Goal: Communication & Community: Share content

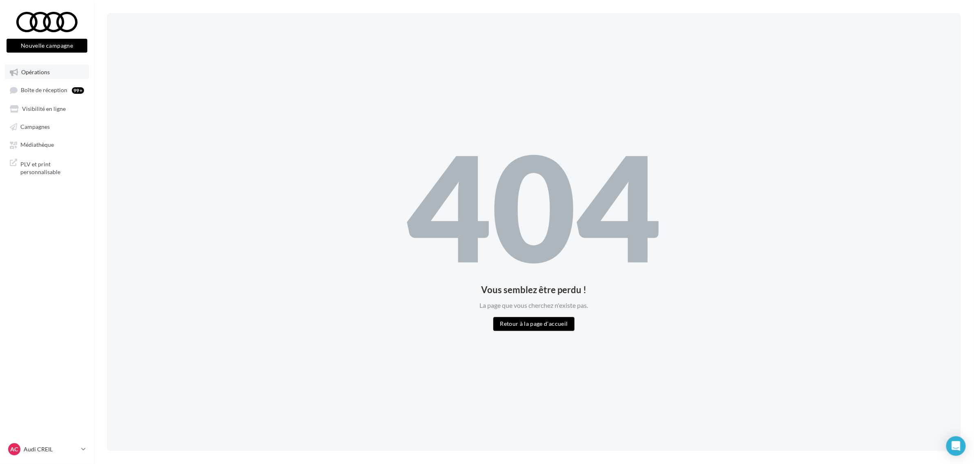
click at [33, 71] on span "Opérations" at bounding box center [35, 72] width 29 height 7
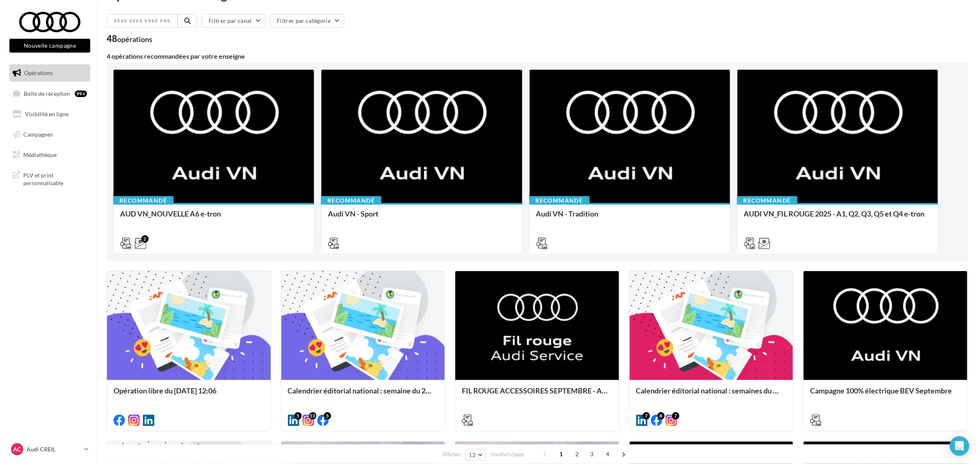
scroll to position [51, 0]
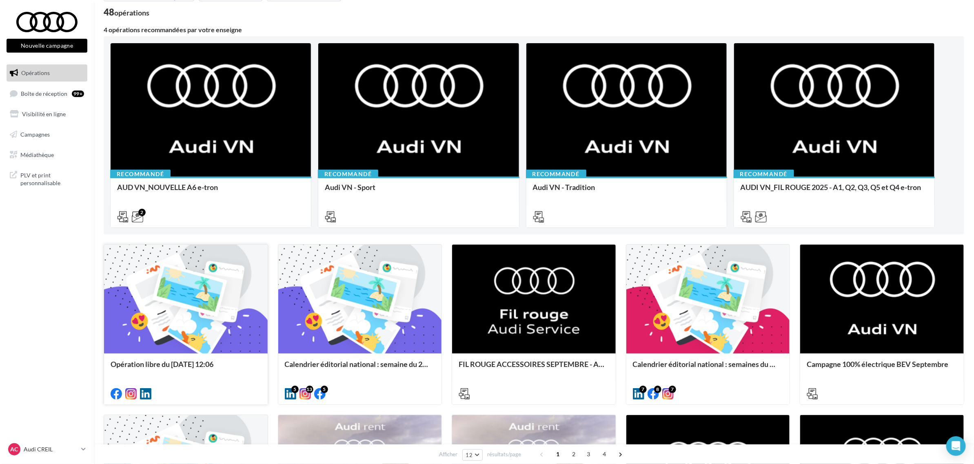
click at [180, 304] on div at bounding box center [186, 300] width 164 height 110
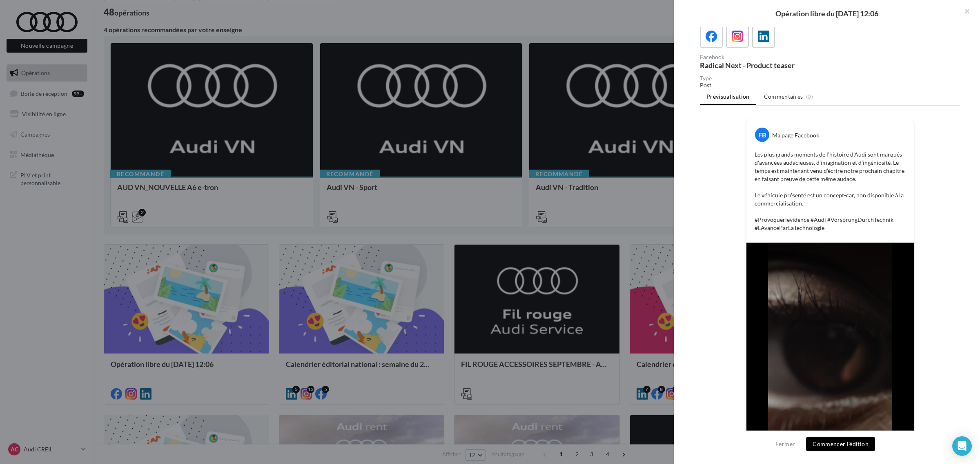
scroll to position [86, 0]
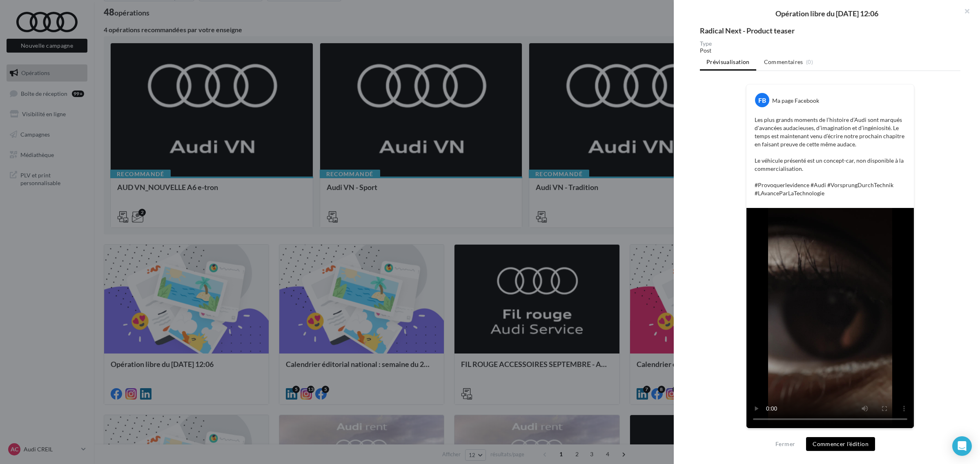
click at [837, 443] on button "Commencer l'édition" at bounding box center [840, 445] width 69 height 14
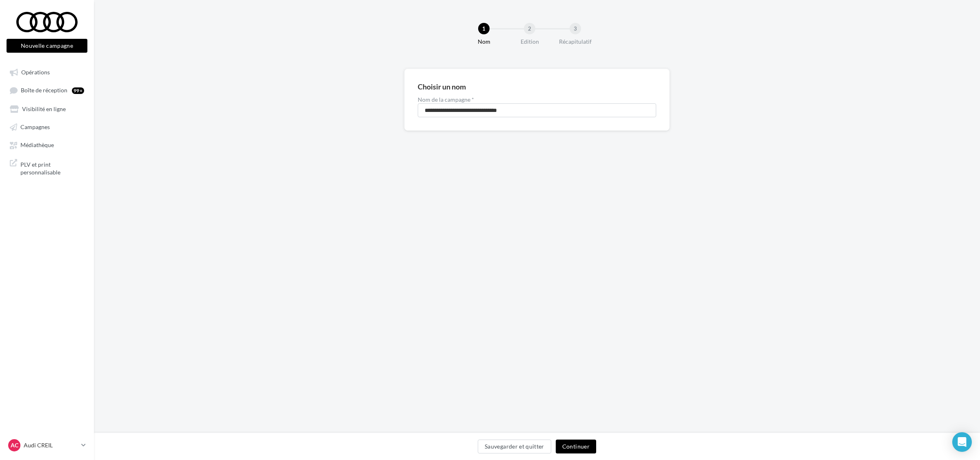
click at [585, 448] on button "Continuer" at bounding box center [576, 446] width 40 height 14
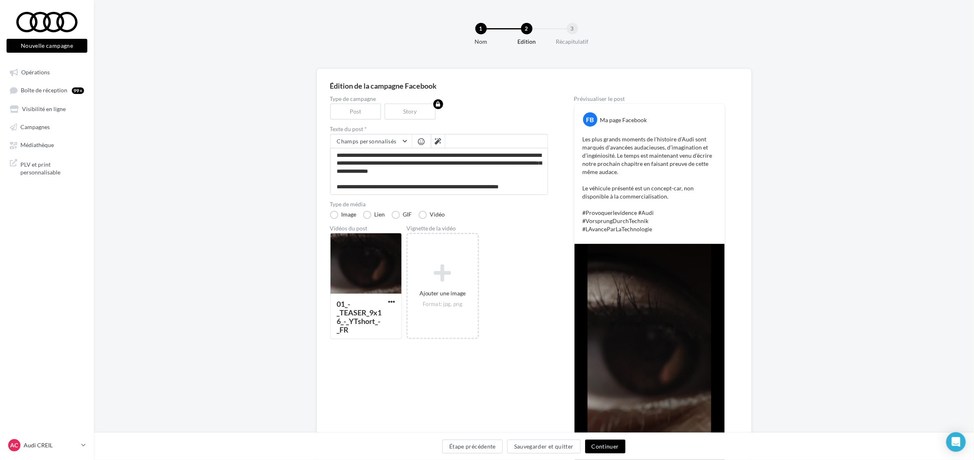
click at [603, 447] on button "Continuer" at bounding box center [605, 446] width 40 height 14
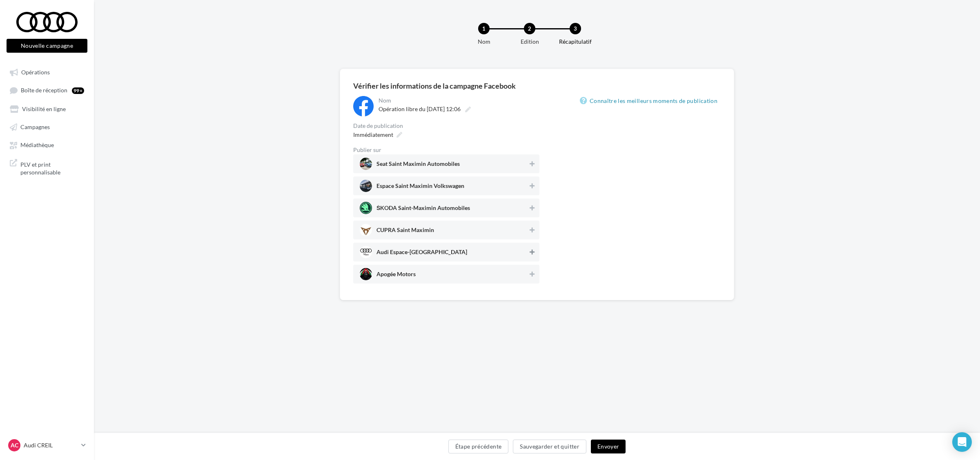
click at [531, 251] on icon at bounding box center [531, 252] width 5 height 6
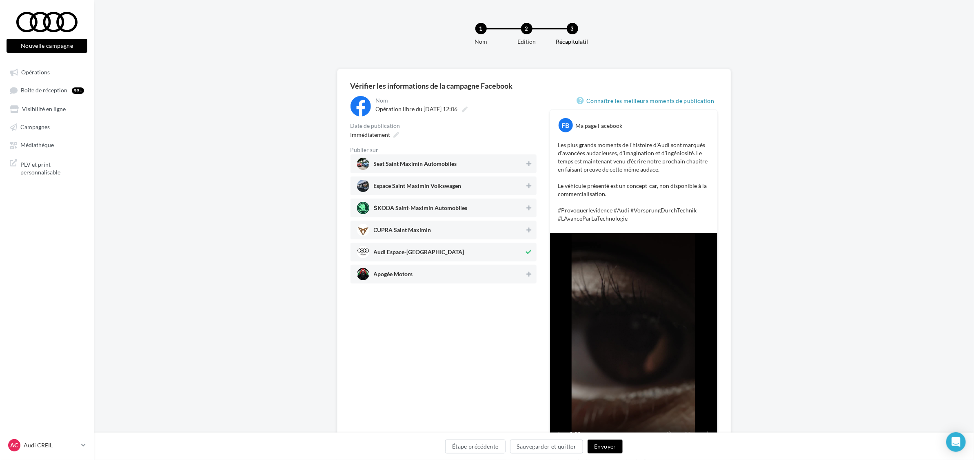
click at [610, 449] on button "Envoyer" at bounding box center [605, 446] width 35 height 14
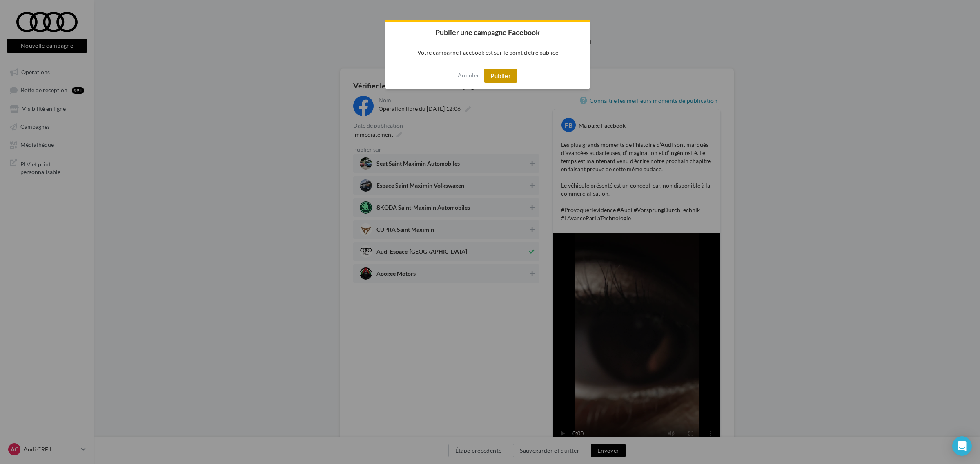
click at [504, 76] on button "Publier" at bounding box center [500, 76] width 33 height 14
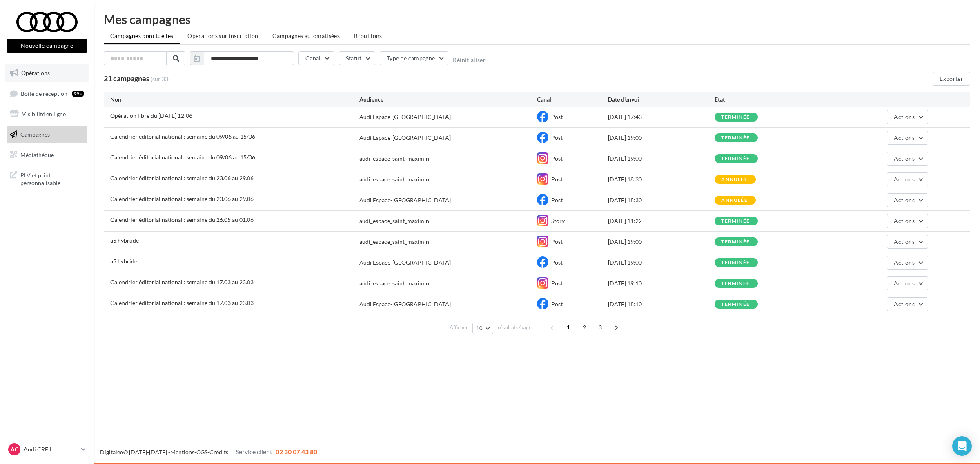
click at [29, 69] on span "Opérations" at bounding box center [35, 72] width 29 height 7
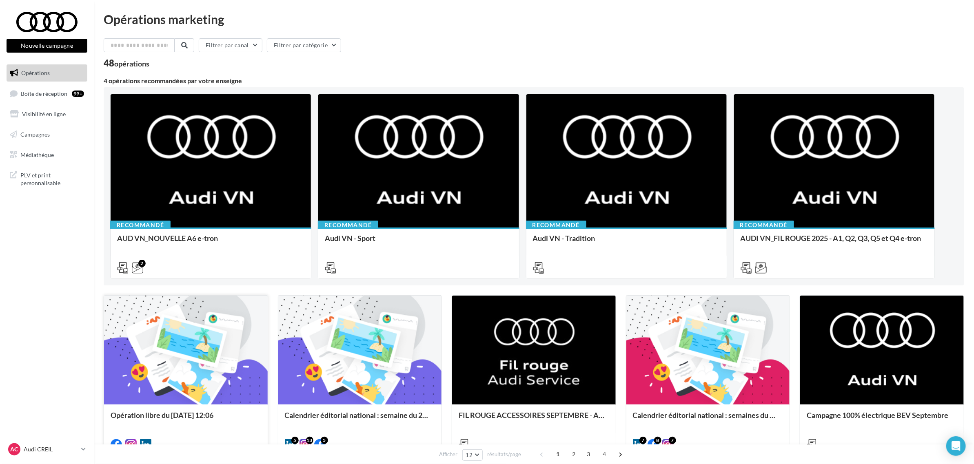
click at [211, 329] on div at bounding box center [186, 351] width 164 height 110
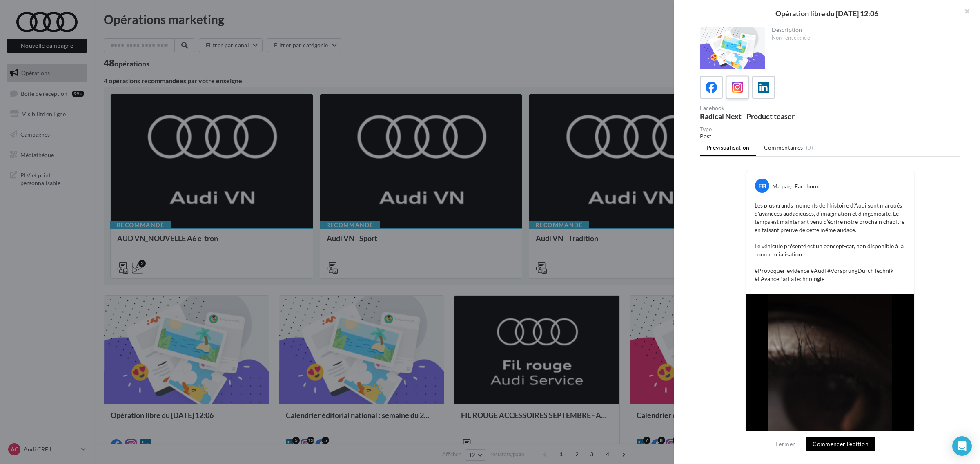
click at [734, 88] on icon at bounding box center [737, 88] width 12 height 12
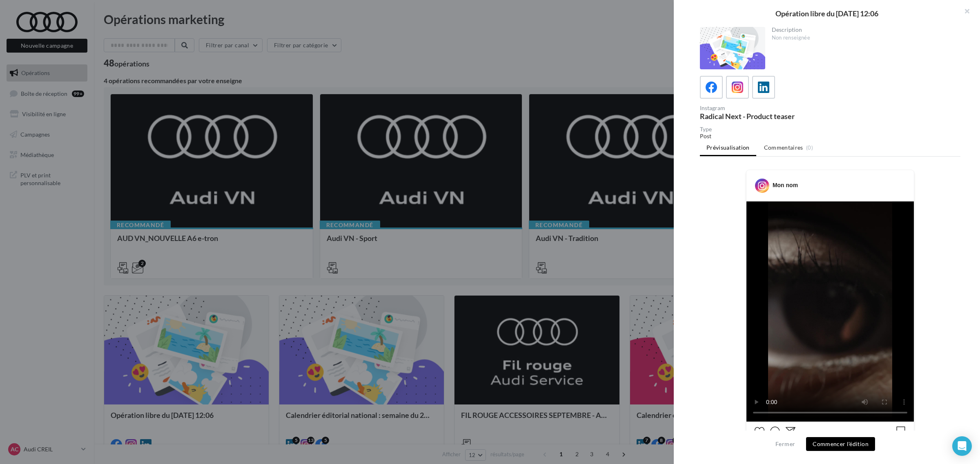
click at [860, 445] on button "Commencer l'édition" at bounding box center [840, 445] width 69 height 14
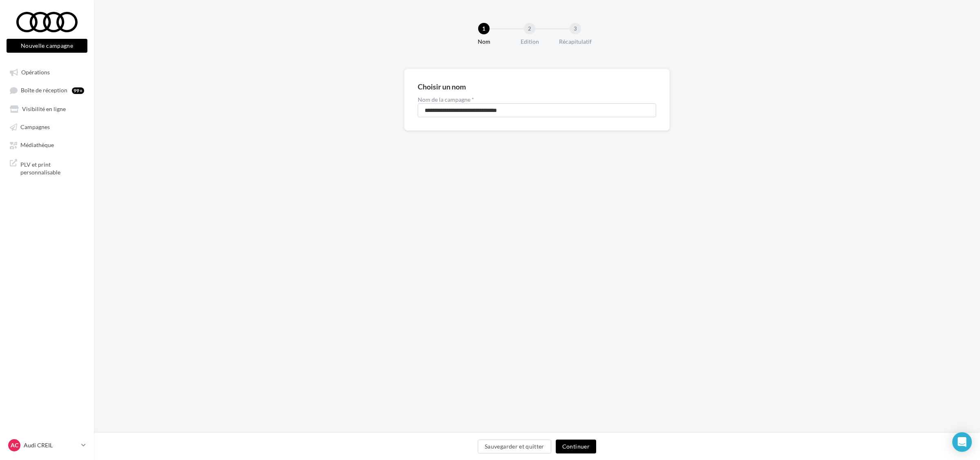
click at [569, 442] on button "Continuer" at bounding box center [576, 446] width 40 height 14
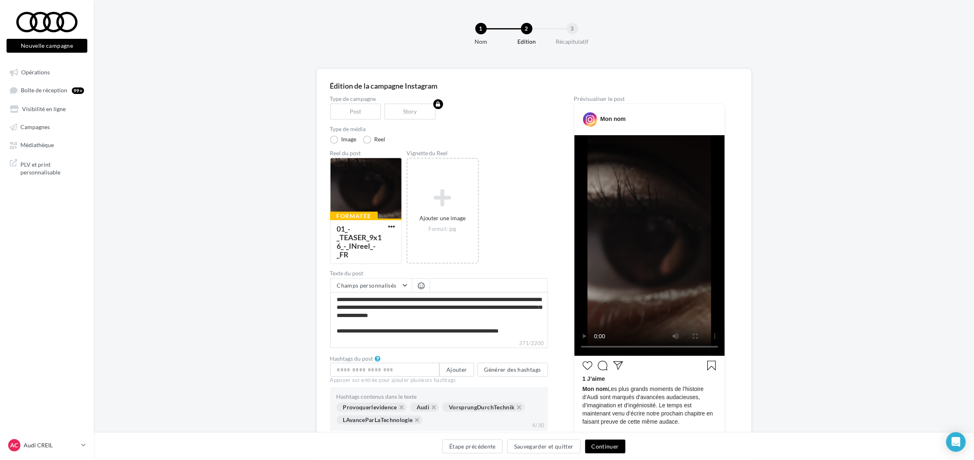
click at [607, 444] on button "Continuer" at bounding box center [605, 446] width 40 height 14
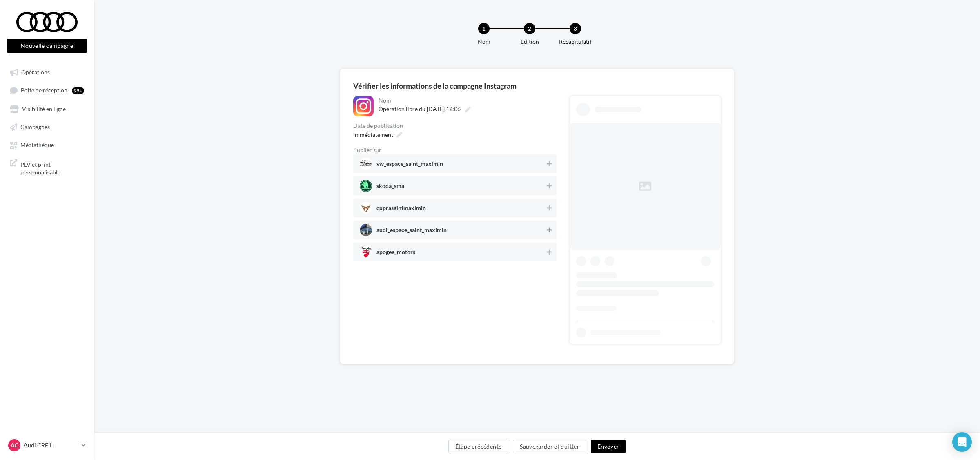
click at [550, 229] on icon at bounding box center [549, 230] width 5 height 6
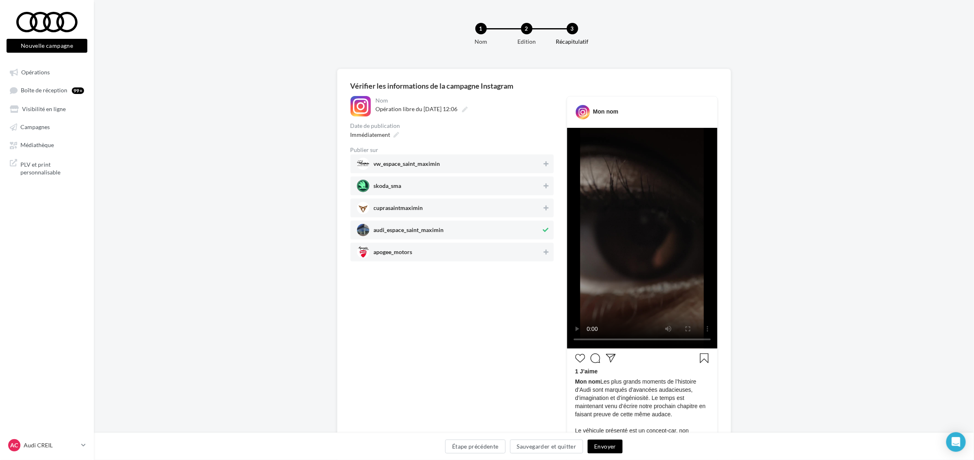
click at [611, 446] on button "Envoyer" at bounding box center [605, 446] width 35 height 14
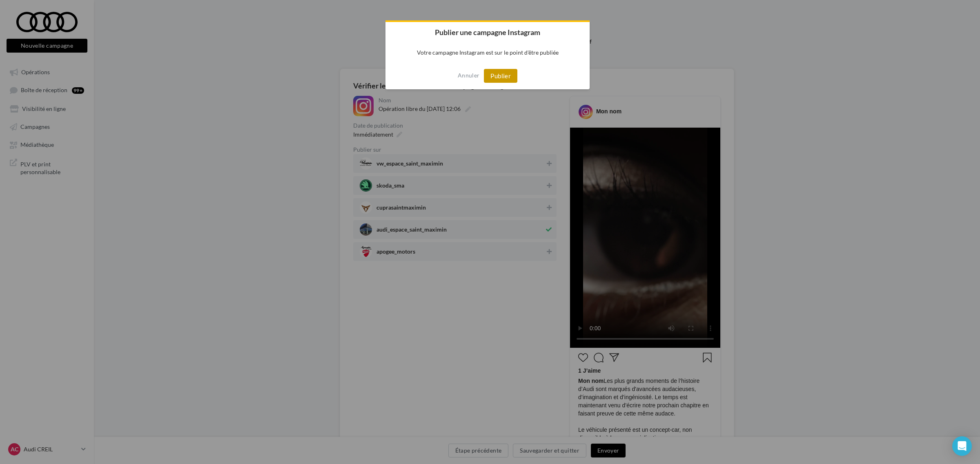
click at [511, 71] on button "Publier" at bounding box center [500, 76] width 33 height 14
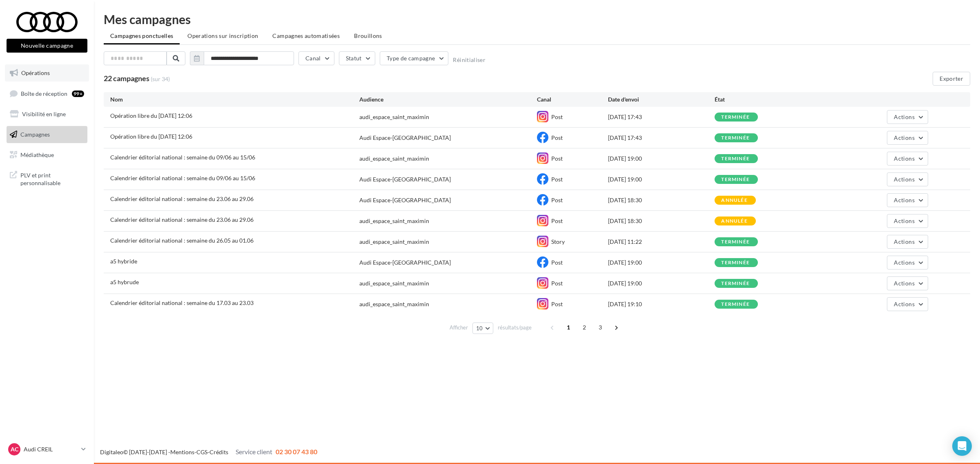
click at [40, 73] on span "Opérations" at bounding box center [35, 72] width 29 height 7
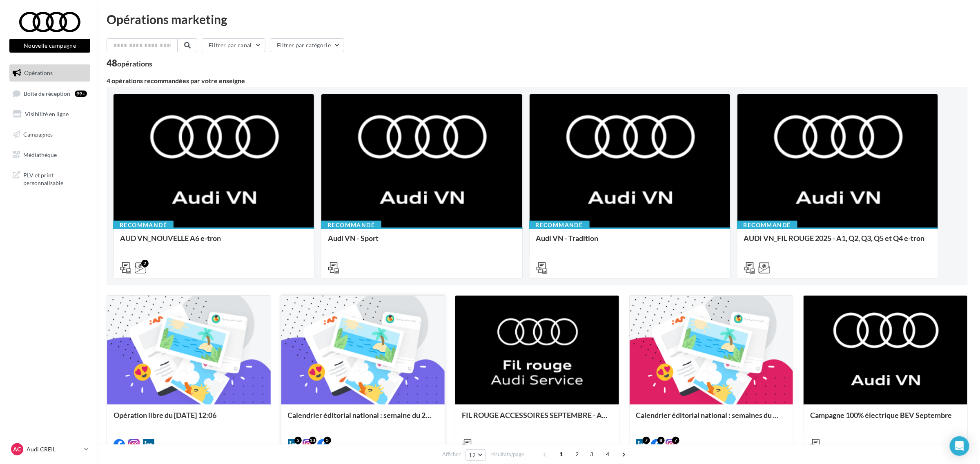
scroll to position [51, 0]
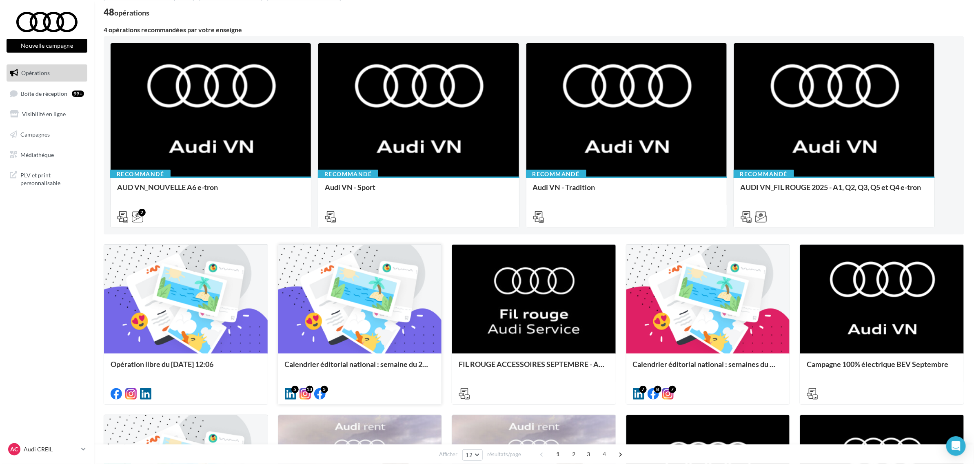
click at [338, 312] on div at bounding box center [360, 300] width 164 height 110
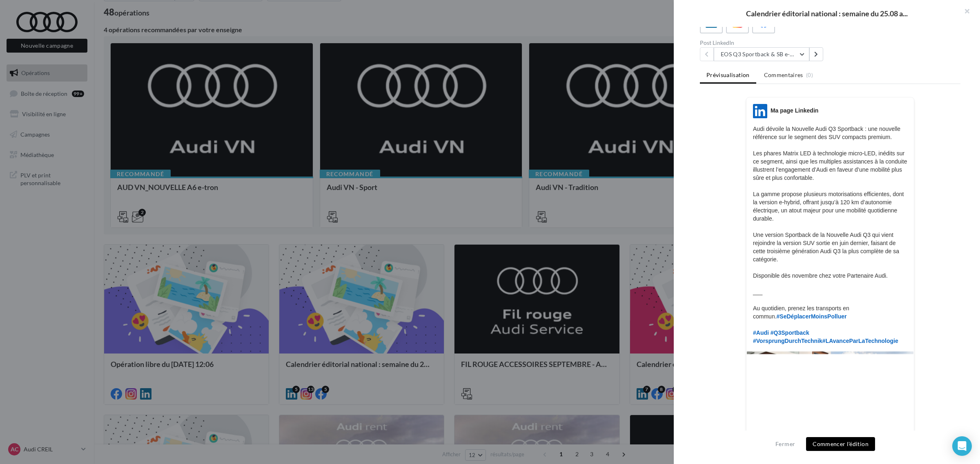
scroll to position [102, 0]
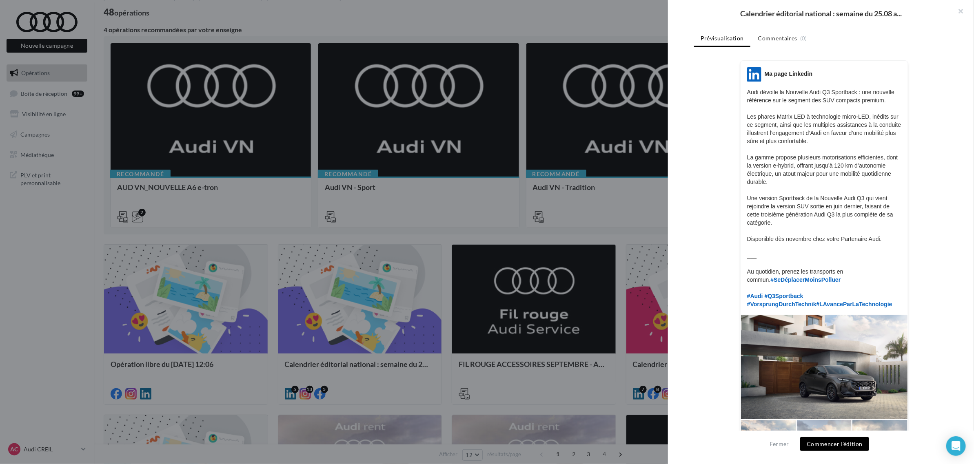
click at [369, 231] on div at bounding box center [487, 232] width 974 height 464
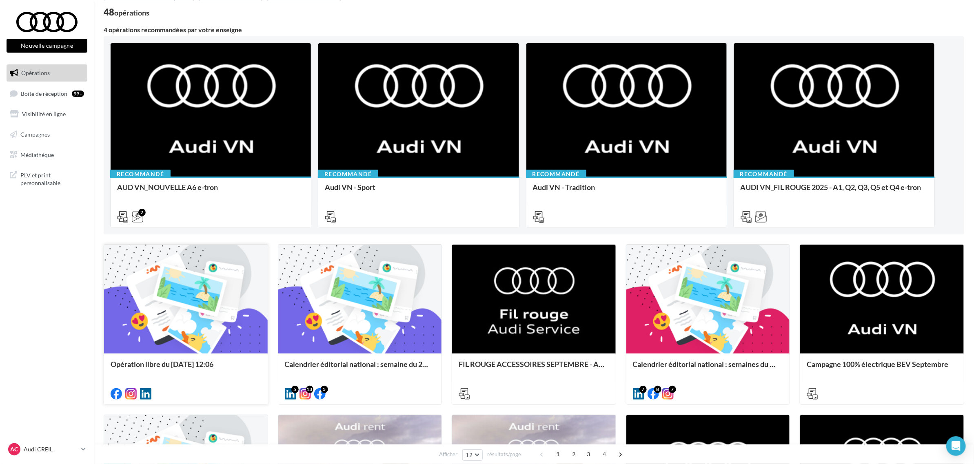
click at [202, 296] on div at bounding box center [186, 300] width 164 height 110
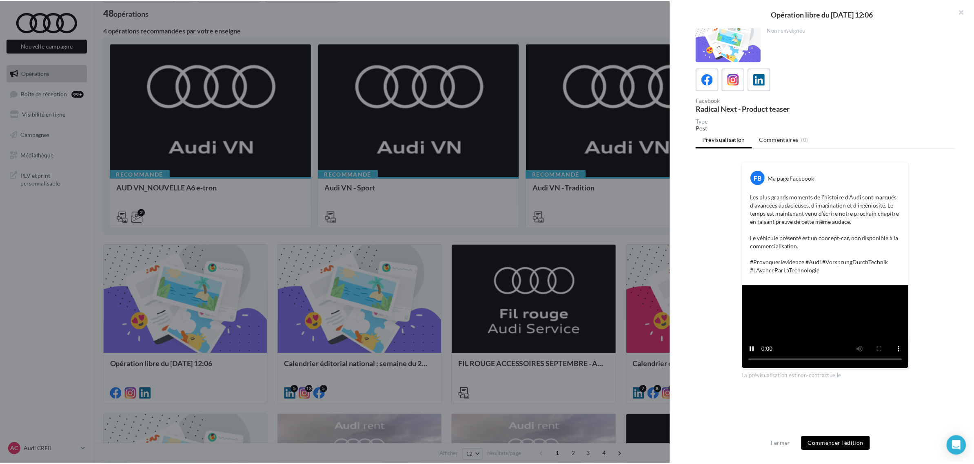
scroll to position [86, 0]
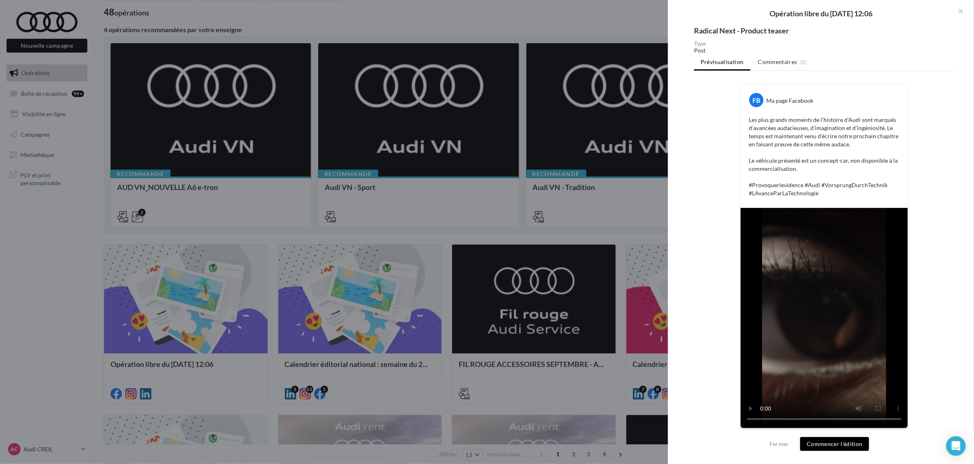
click at [439, 212] on div at bounding box center [487, 232] width 974 height 464
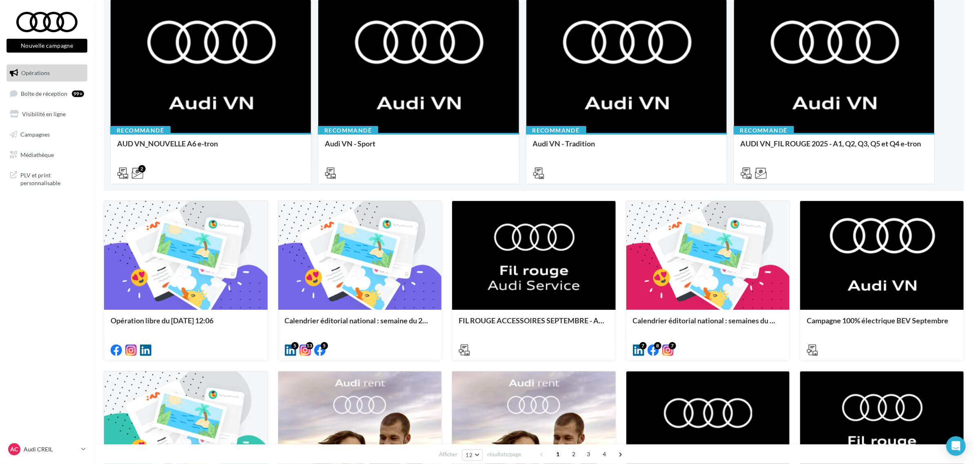
scroll to position [102, 0]
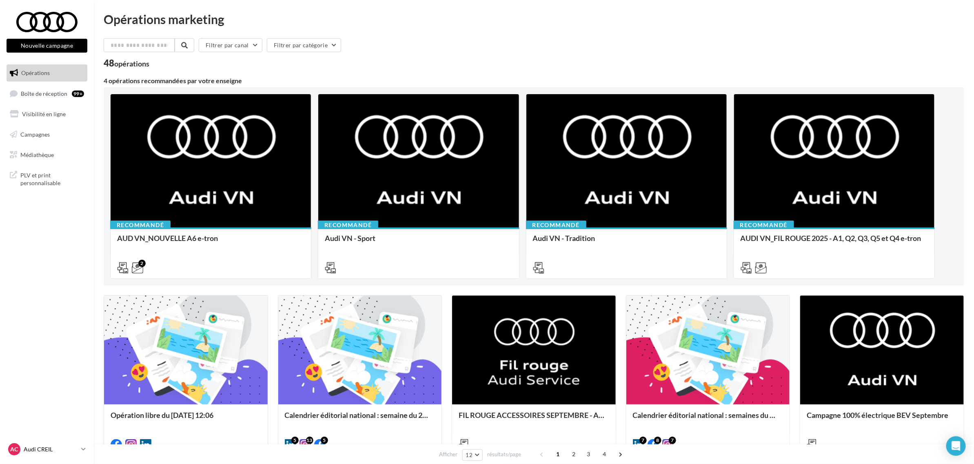
click at [45, 451] on p "Audi CREIL" at bounding box center [51, 450] width 54 height 8
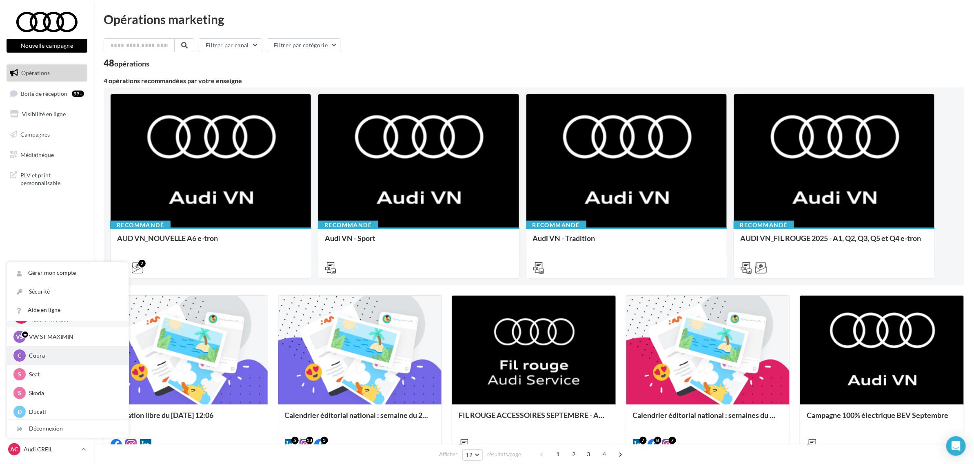
scroll to position [38, 0]
click at [60, 396] on div "D Ducati [PERSON_NAME][EMAIL_ADDRESS][DOMAIN_NAME]" at bounding box center [67, 391] width 109 height 12
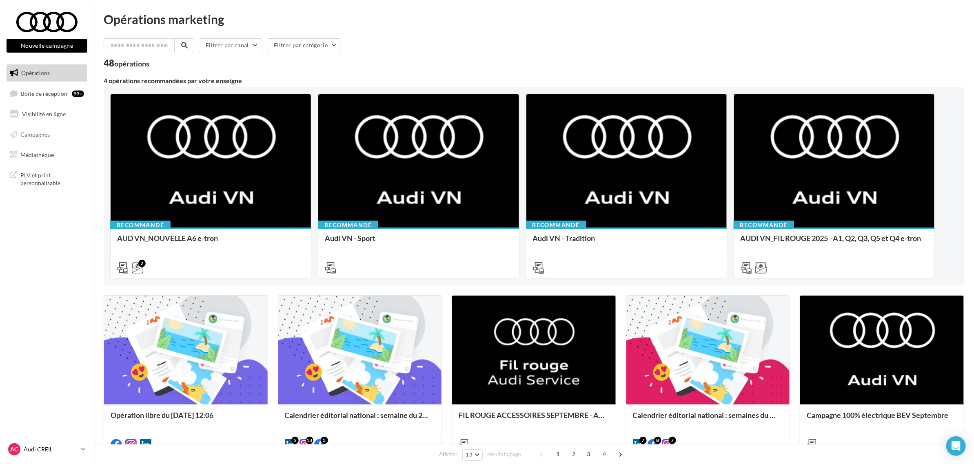
click at [46, 449] on p "Audi CREIL" at bounding box center [51, 450] width 54 height 8
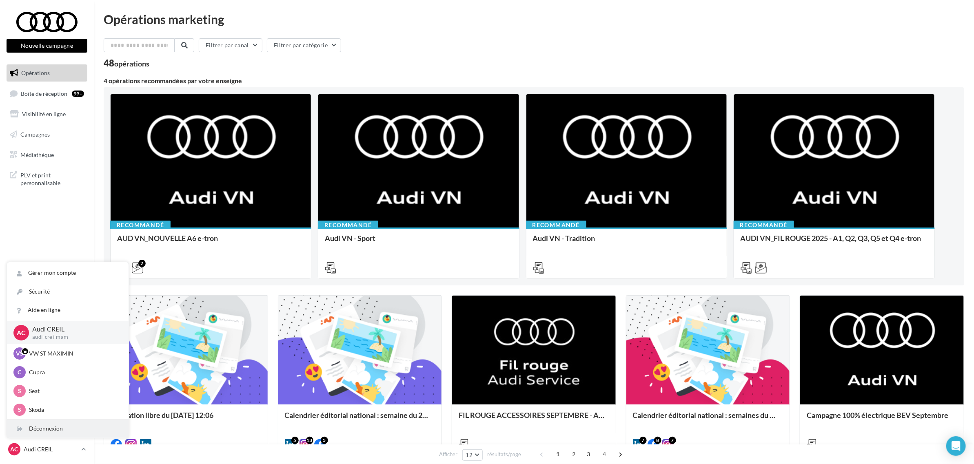
click at [54, 432] on div "Déconnexion" at bounding box center [68, 429] width 122 height 18
